Goal: Transaction & Acquisition: Book appointment/travel/reservation

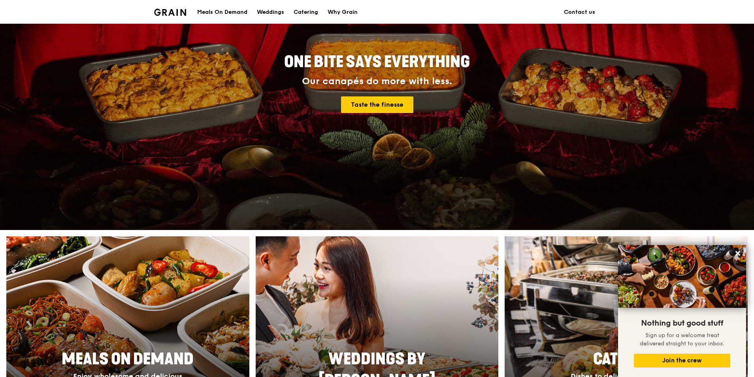
scroll to position [46, 0]
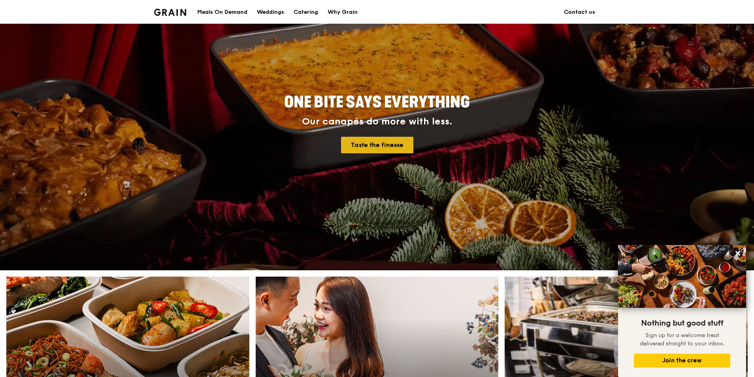
click at [398, 145] on link "Taste the finesse" at bounding box center [377, 145] width 72 height 17
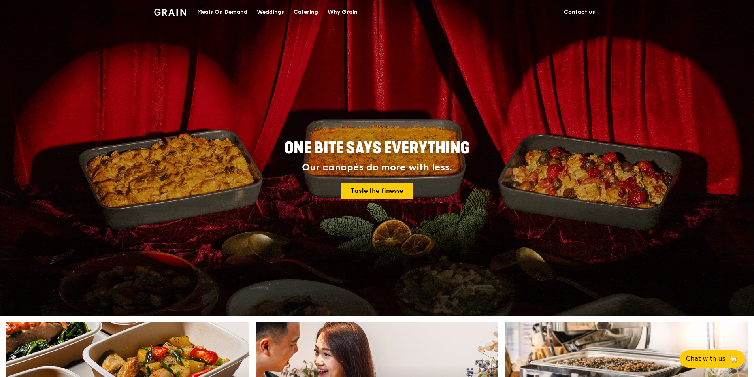
click at [300, 9] on div "Catering" at bounding box center [306, 12] width 25 height 24
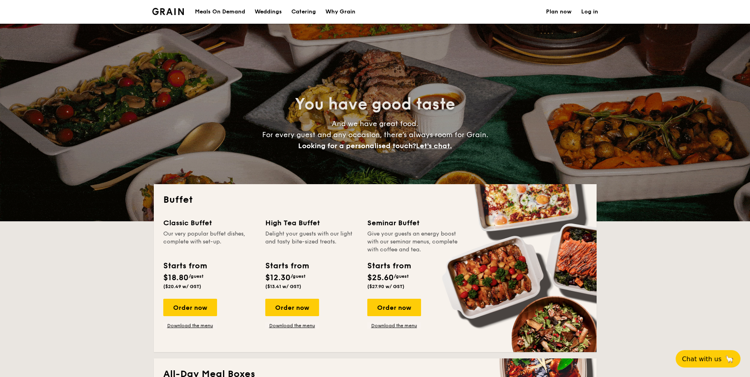
select select
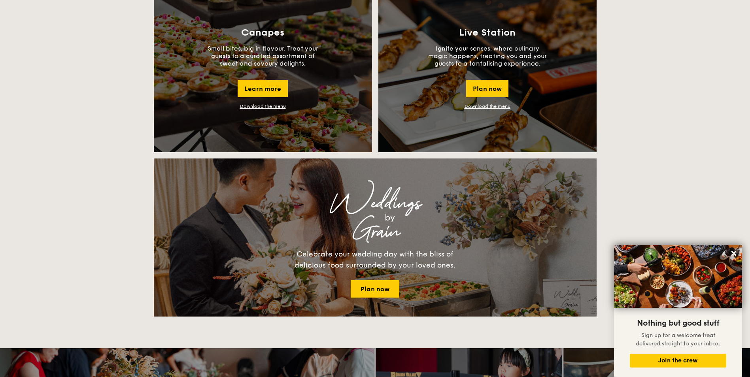
scroll to position [593, 0]
